Goal: Information Seeking & Learning: Compare options

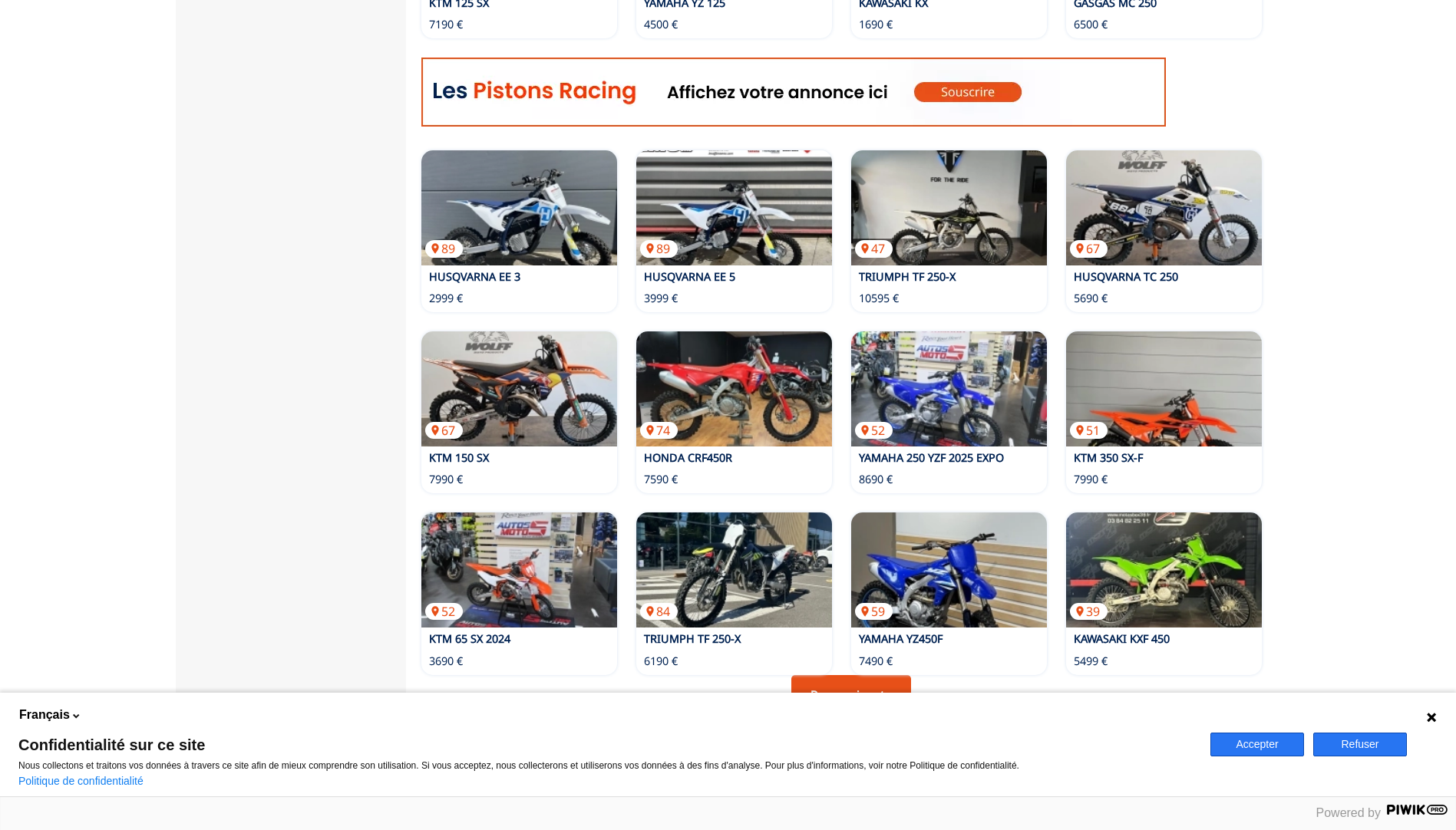
scroll to position [977, 0]
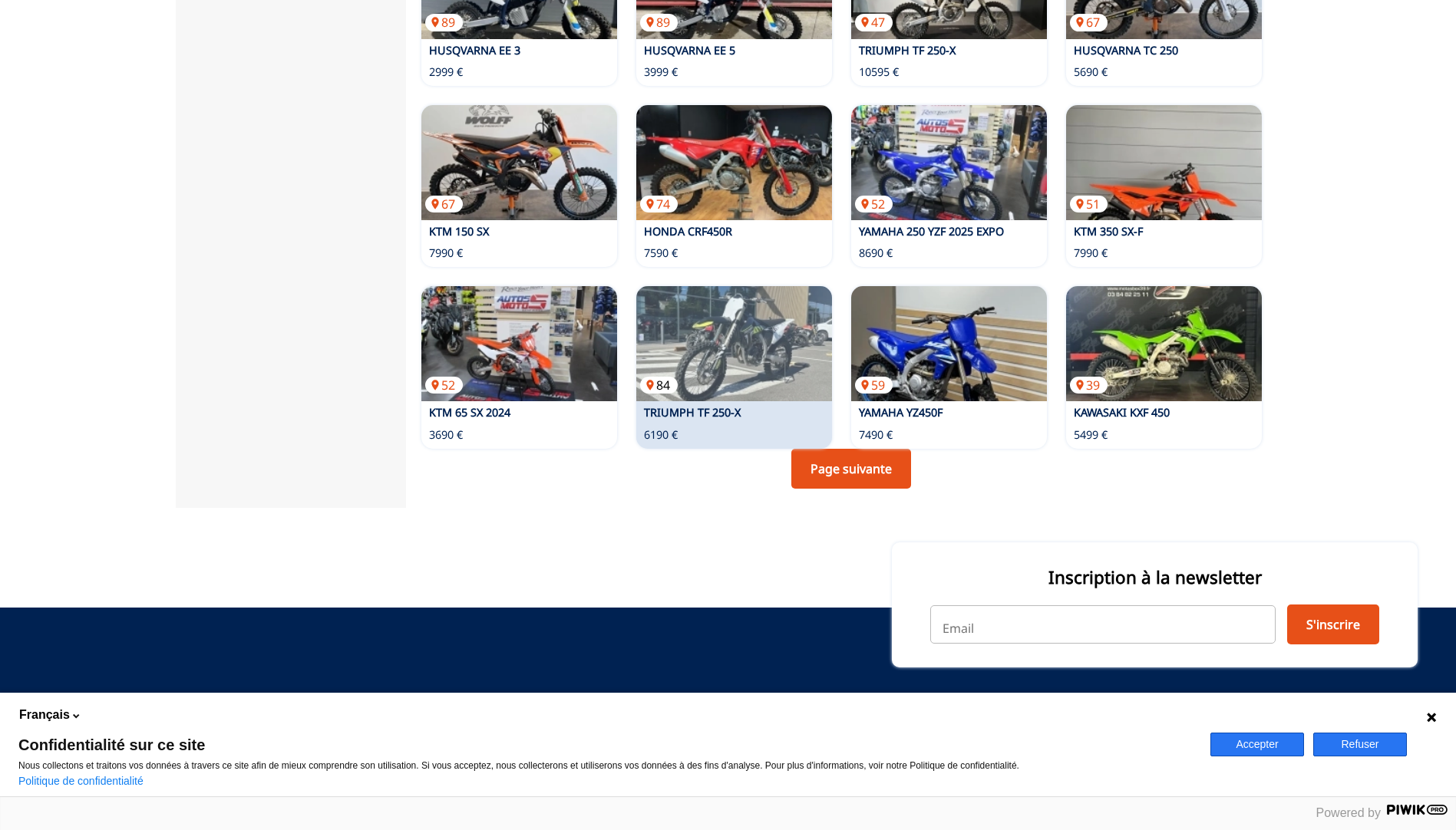
click at [766, 348] on img at bounding box center [733, 344] width 195 height 116
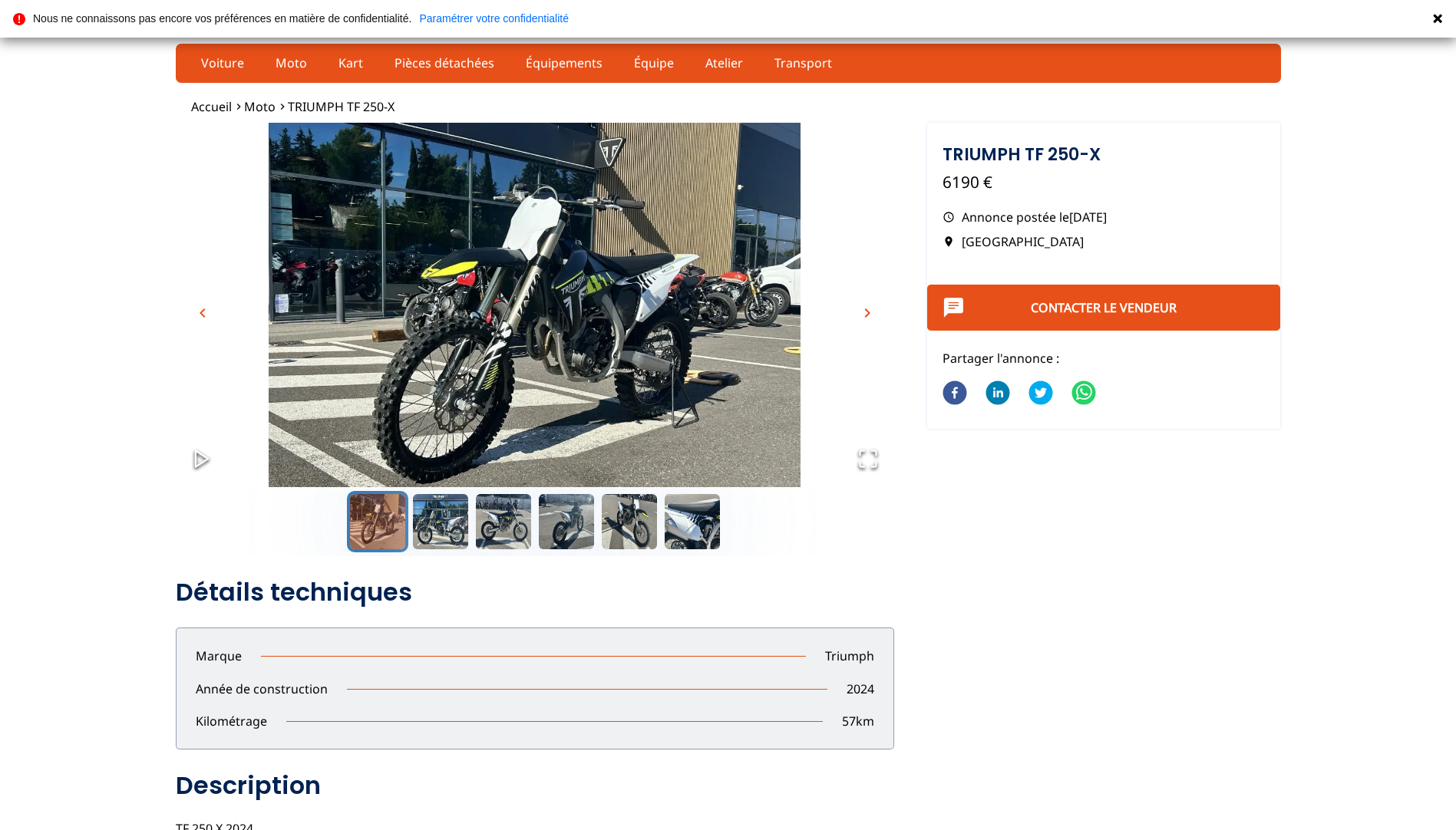
click at [868, 313] on span "chevron_right" at bounding box center [866, 313] width 18 height 18
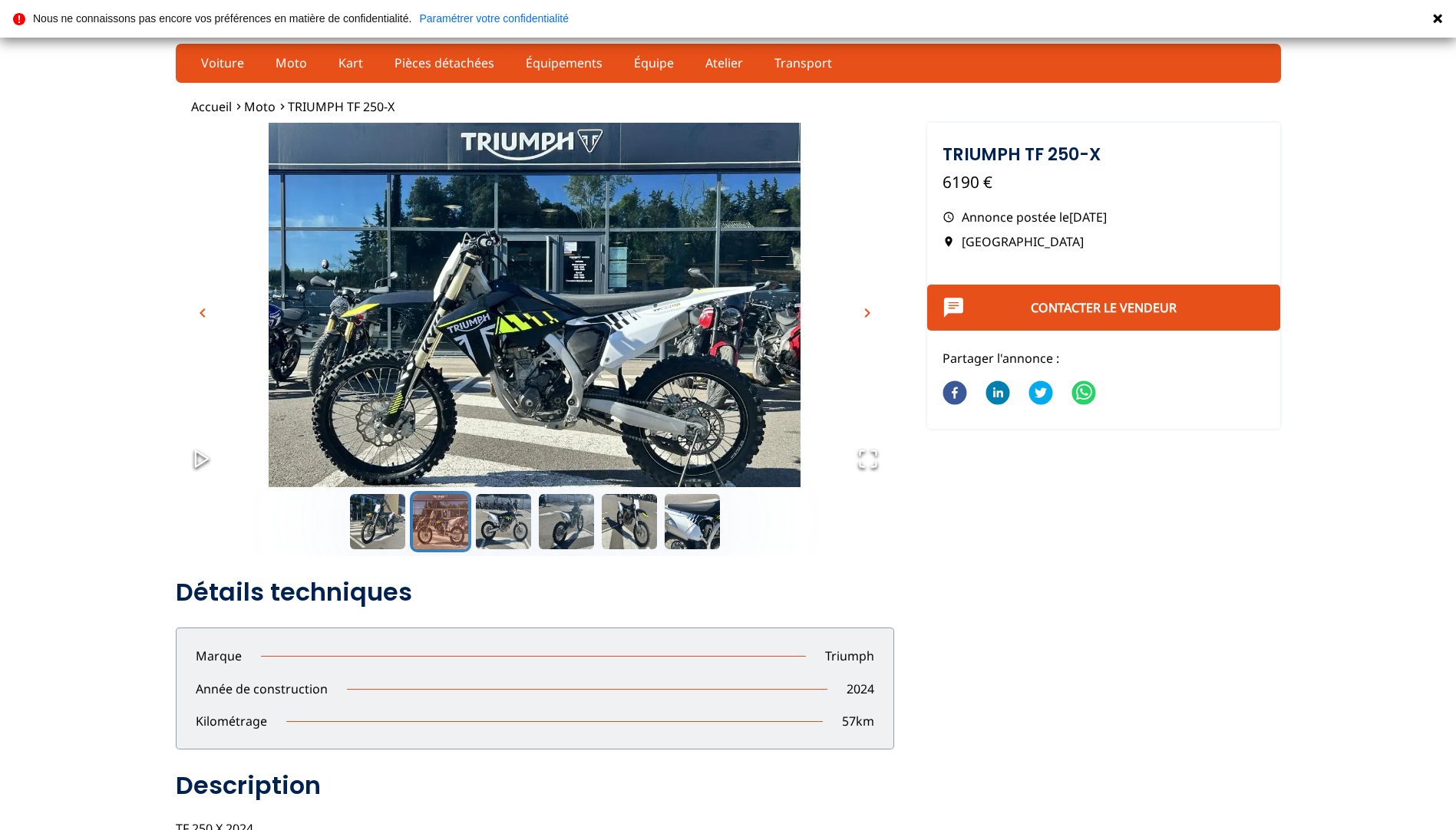
click at [868, 313] on span "chevron_right" at bounding box center [866, 313] width 18 height 18
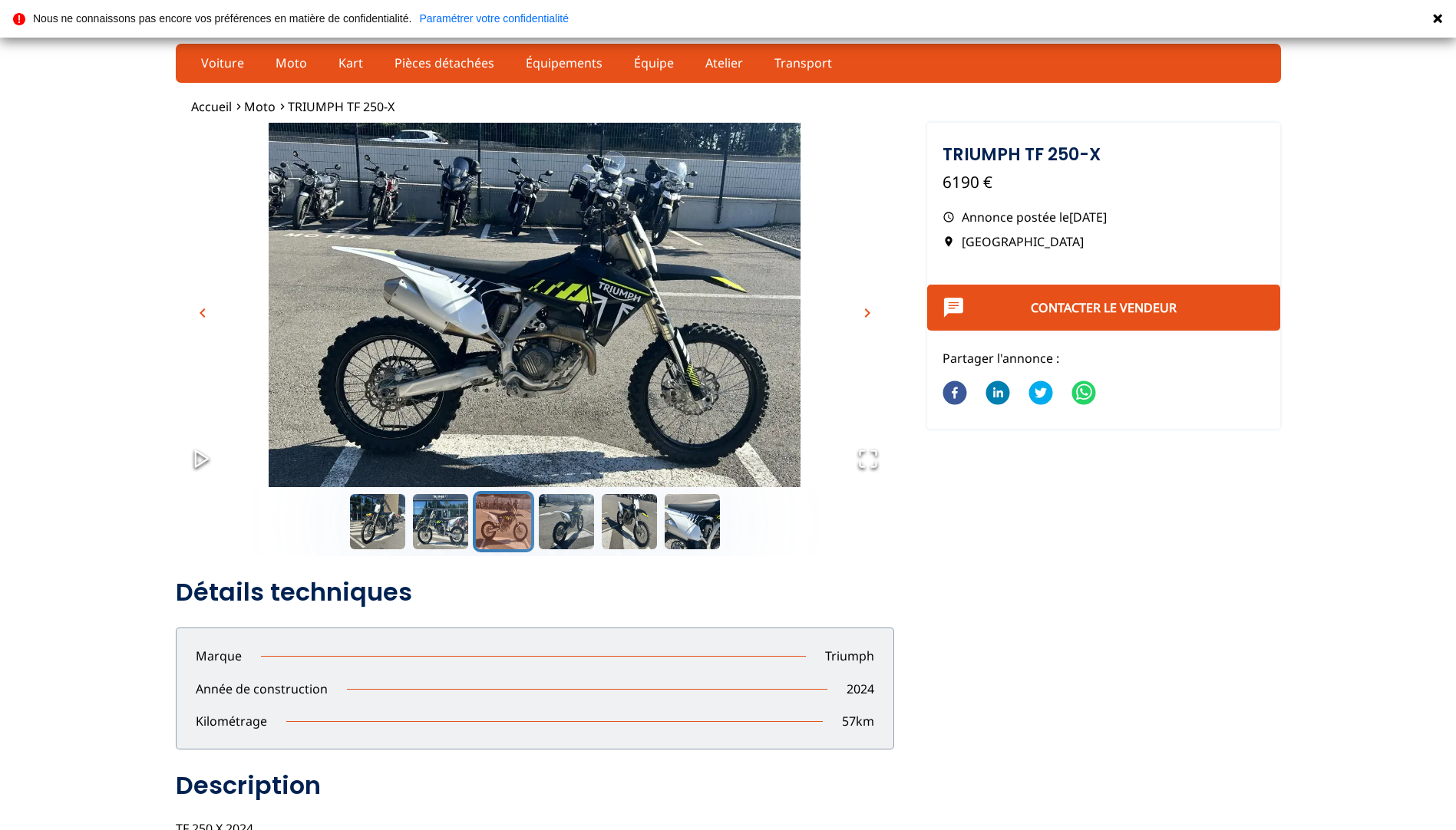
click at [868, 313] on span "chevron_right" at bounding box center [866, 313] width 18 height 18
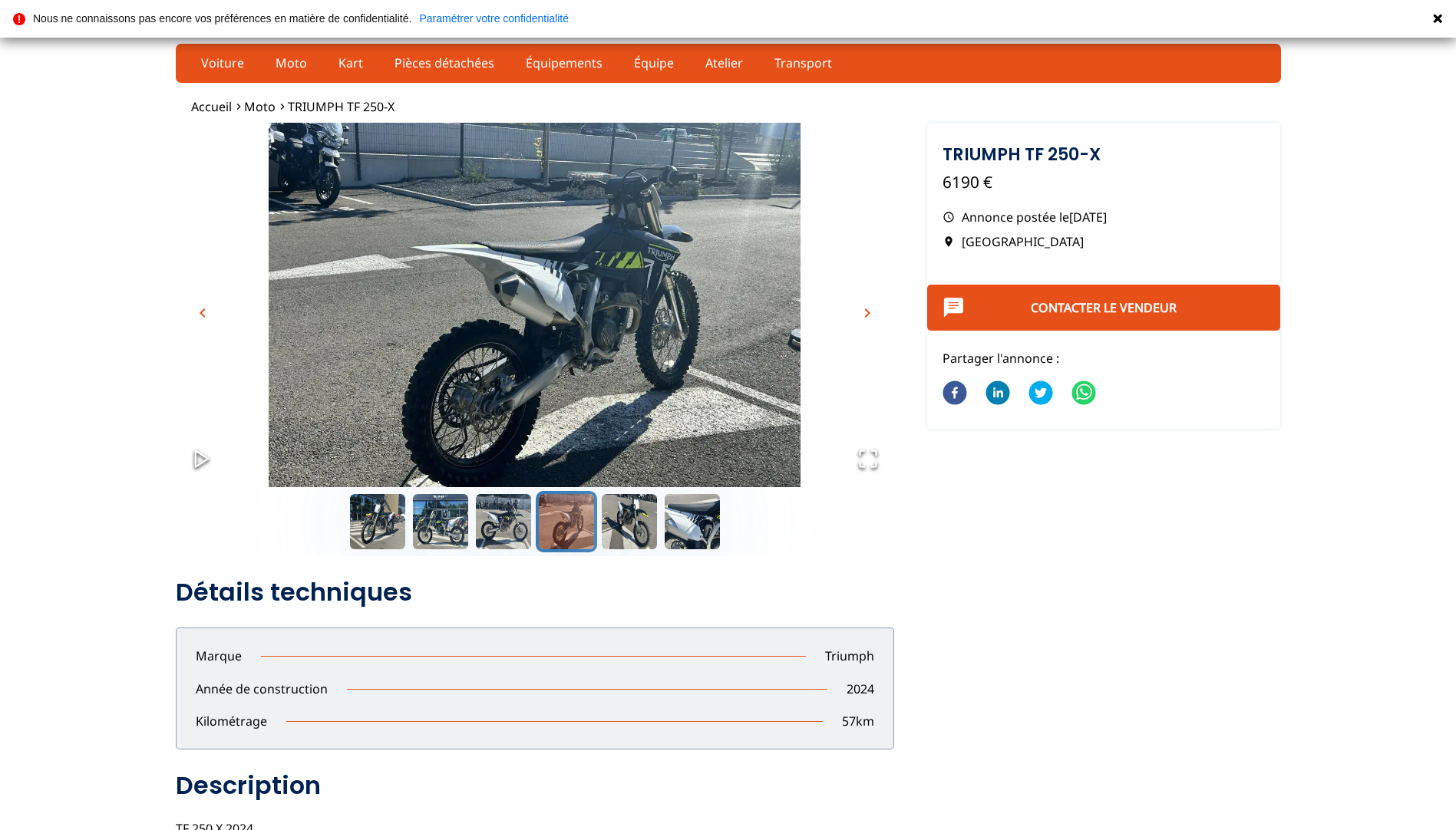
click at [868, 313] on span "chevron_right" at bounding box center [866, 313] width 18 height 18
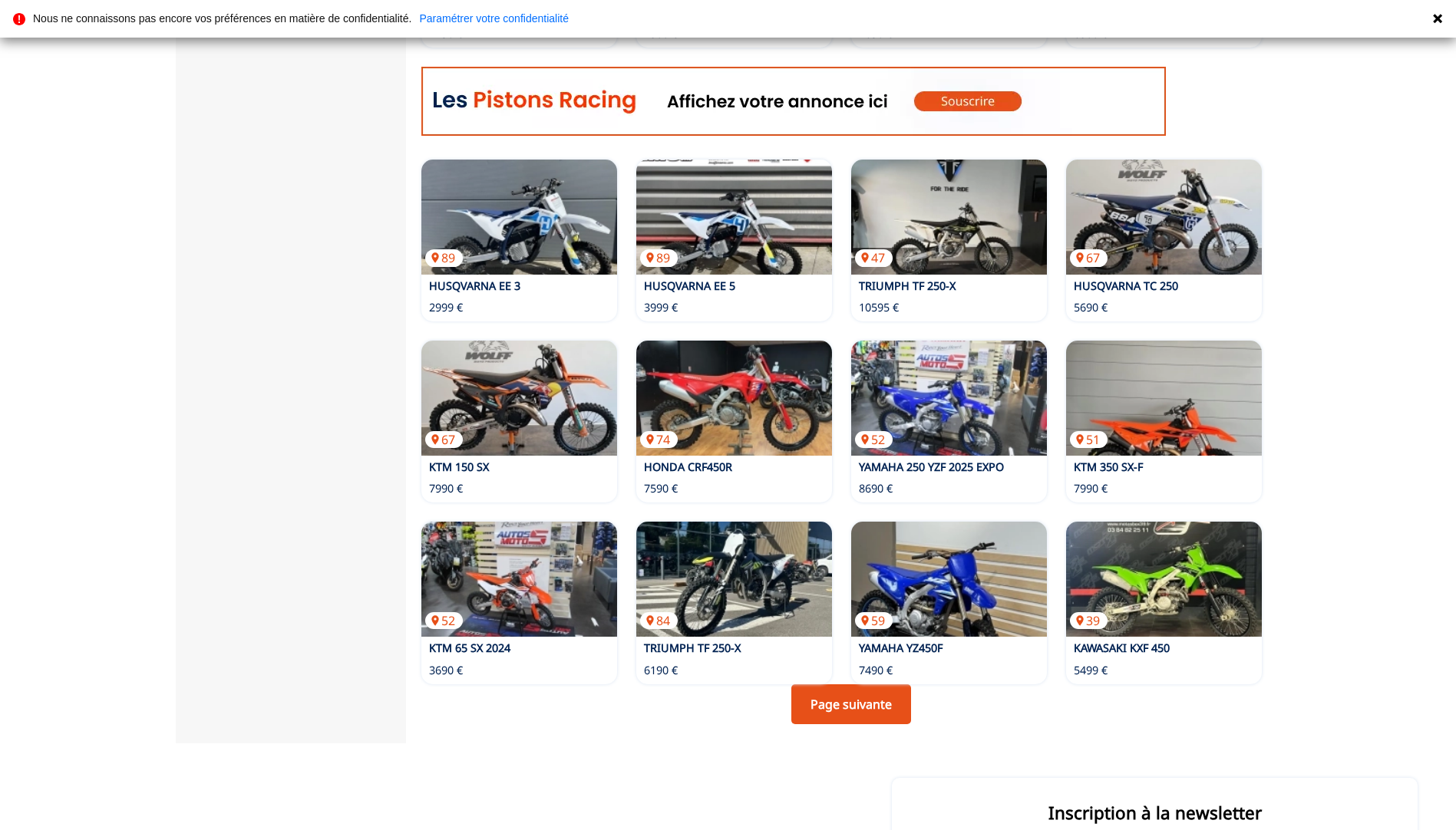
scroll to position [862, 0]
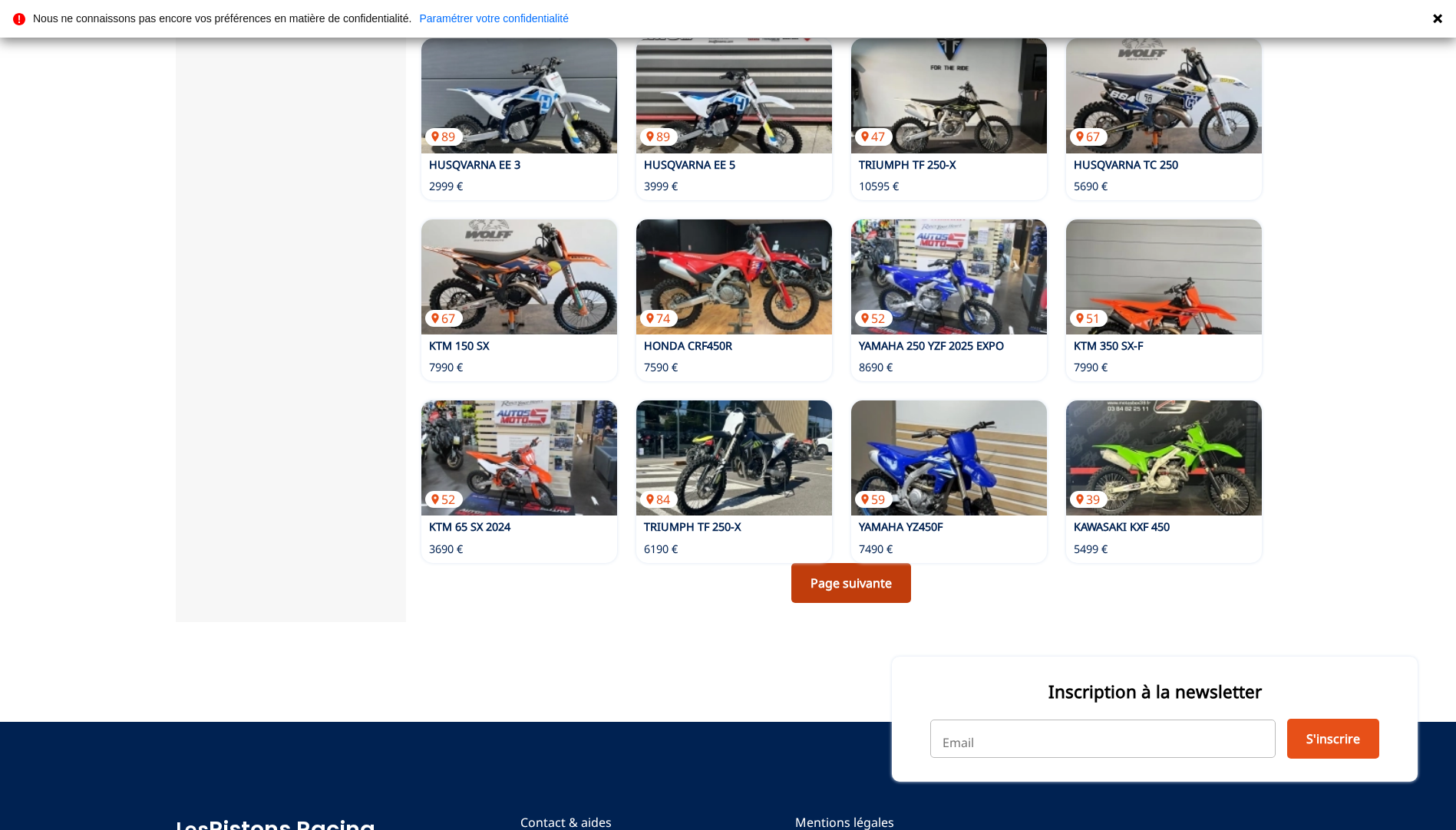
click at [853, 576] on link "Page suivante" at bounding box center [851, 582] width 119 height 40
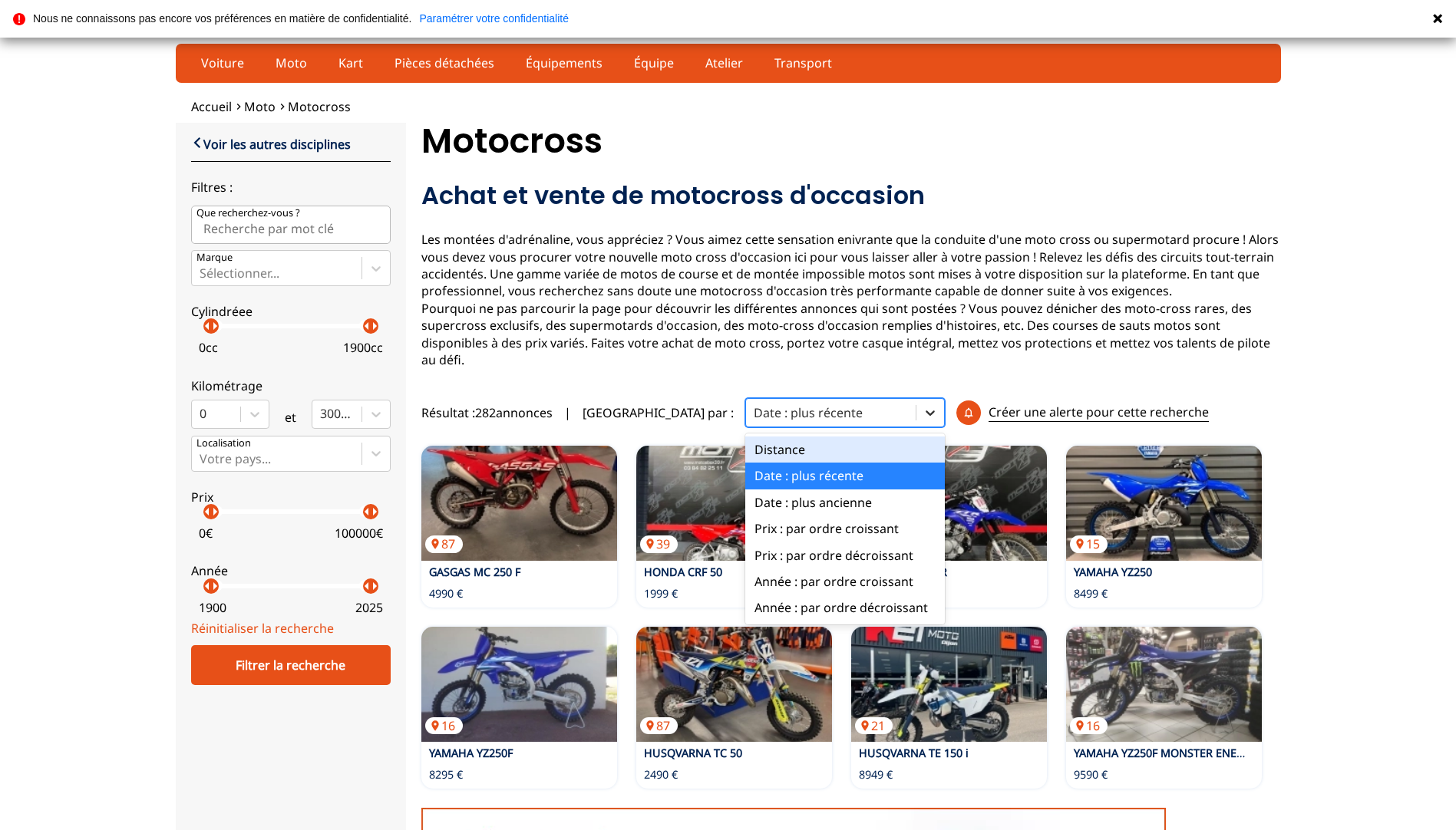
click at [923, 405] on icon at bounding box center [931, 413] width 16 height 16
click at [817, 520] on div "Prix : par ordre croissant" at bounding box center [844, 528] width 199 height 26
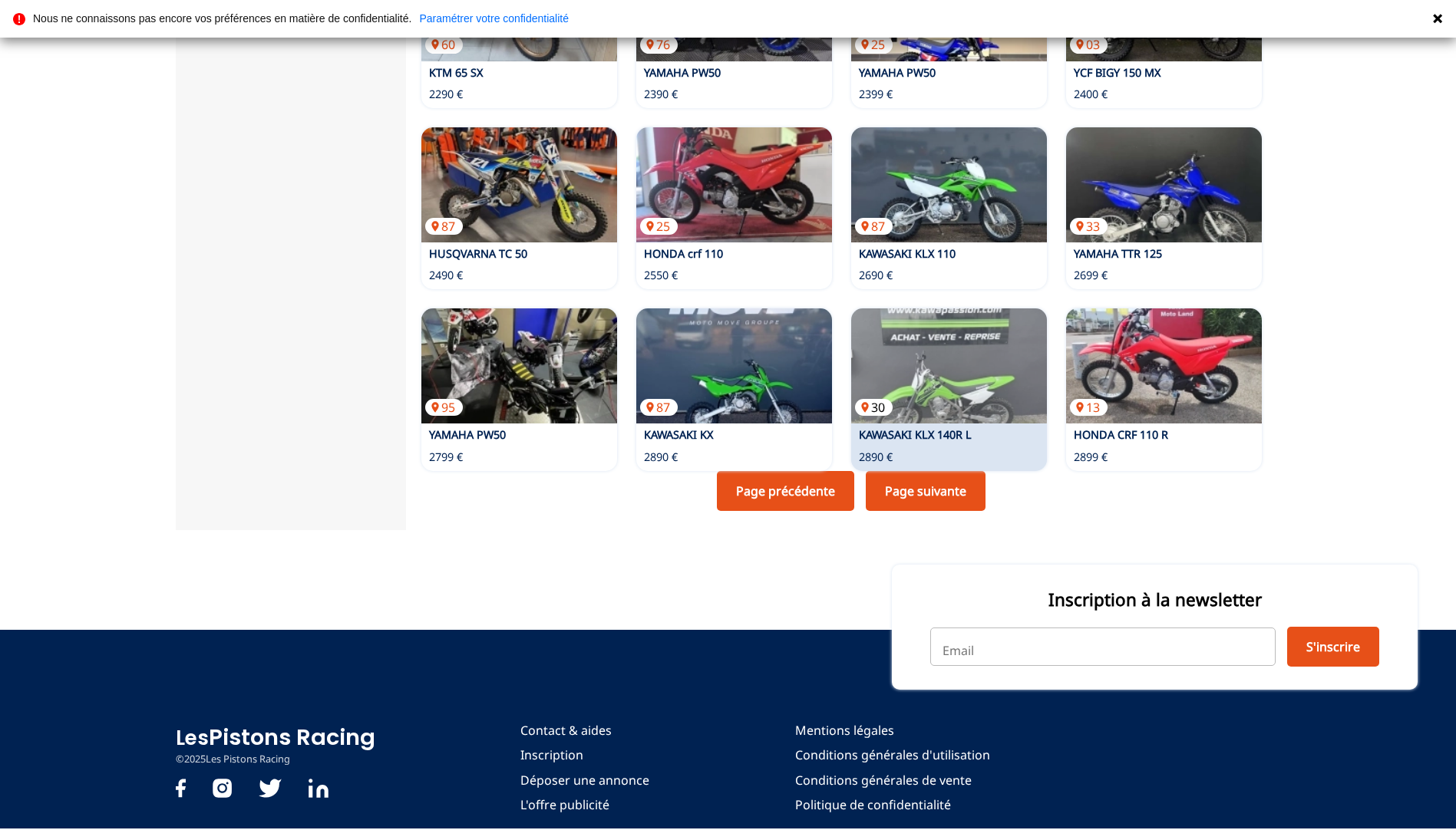
scroll to position [977, 0]
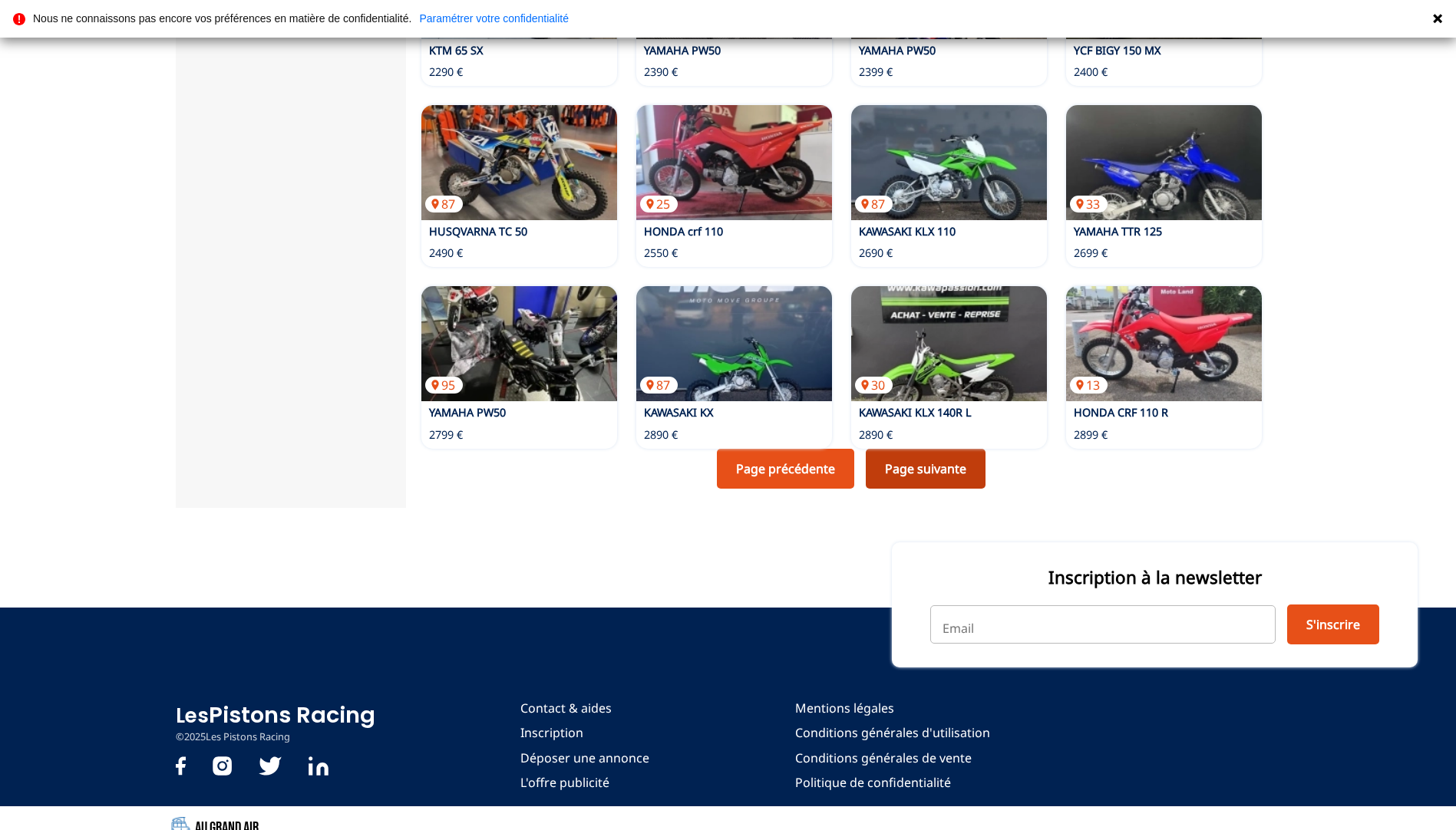
click at [956, 455] on link "Page suivante" at bounding box center [925, 468] width 119 height 40
